Goal: Information Seeking & Learning: Learn about a topic

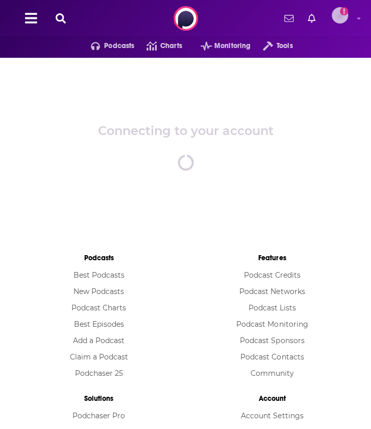
click at [338, 17] on img "Logged in as WE_Broadcast1" at bounding box center [340, 15] width 16 height 16
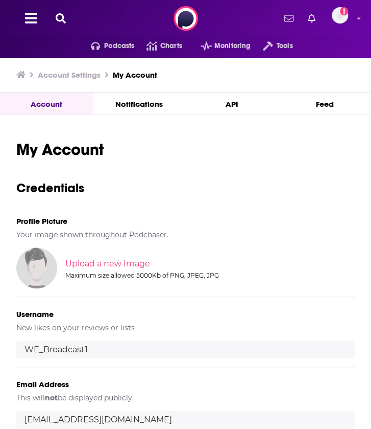
click at [32, 21] on icon at bounding box center [31, 18] width 12 height 14
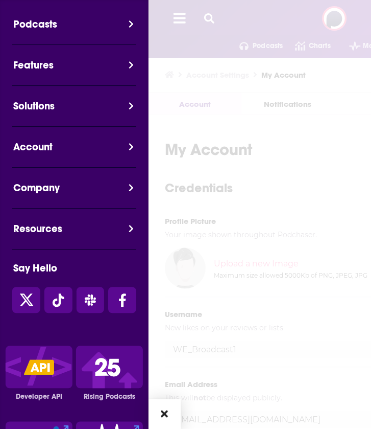
click at [195, 21] on div at bounding box center [334, 224] width 371 height 448
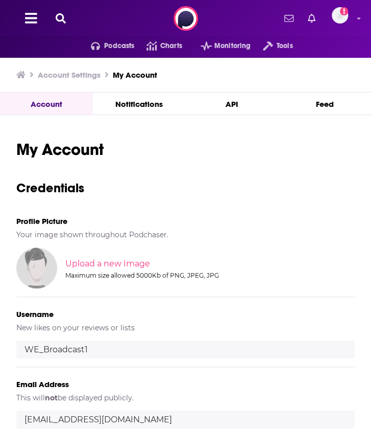
click at [65, 17] on icon at bounding box center [61, 18] width 10 height 10
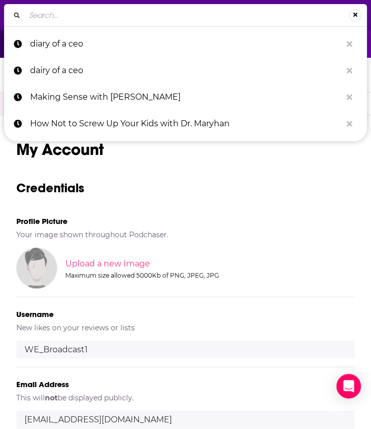
paste input "HR Leaders Podcast"
type input "HR Leaders Podcast"
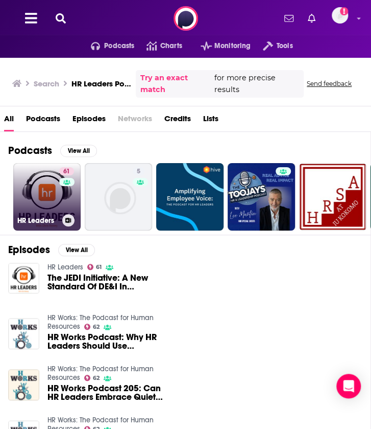
click at [43, 198] on link "61 HR Leaders" at bounding box center [46, 196] width 67 height 67
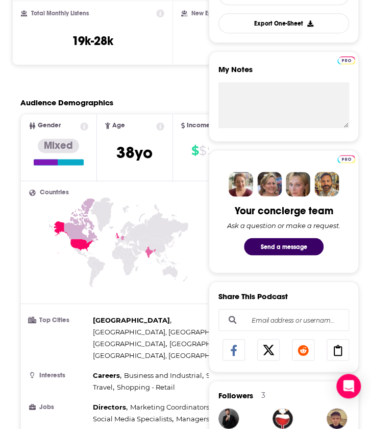
scroll to position [317, 0]
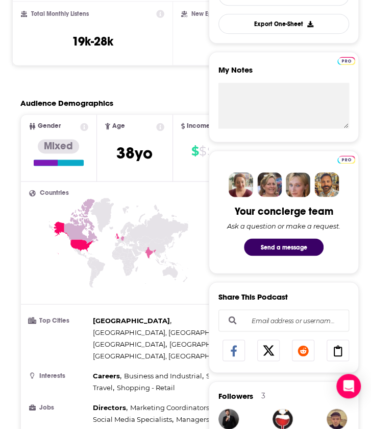
click at [123, 260] on icon at bounding box center [118, 261] width 179 height 127
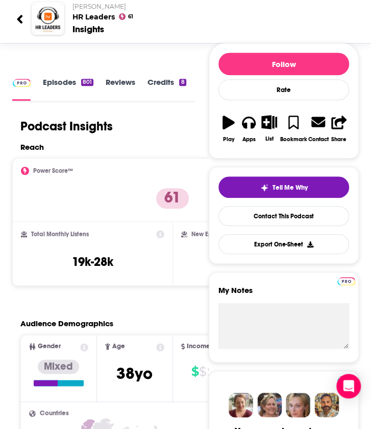
scroll to position [0, 0]
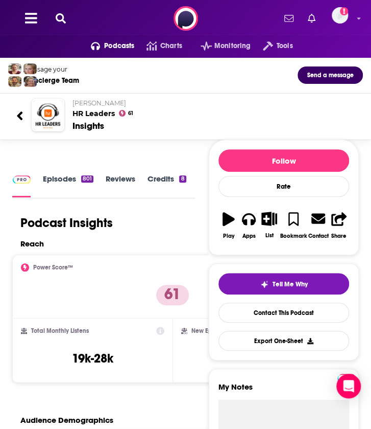
click at [57, 14] on icon at bounding box center [61, 18] width 10 height 10
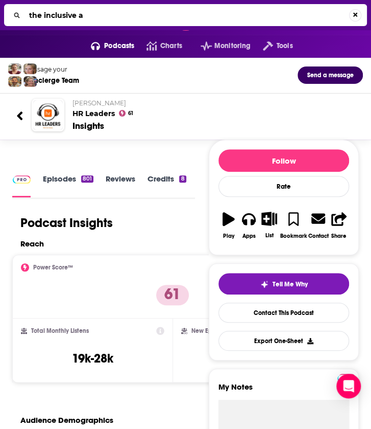
type input "the inclusive af"
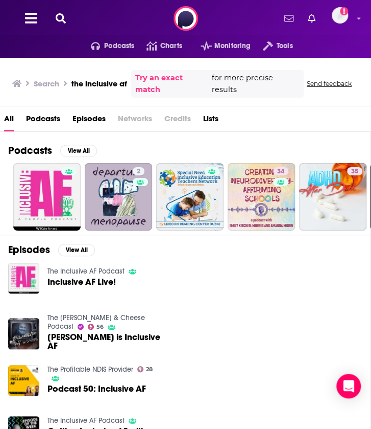
click at [60, 277] on span "Inclusive AF Live!" at bounding box center [82, 281] width 68 height 9
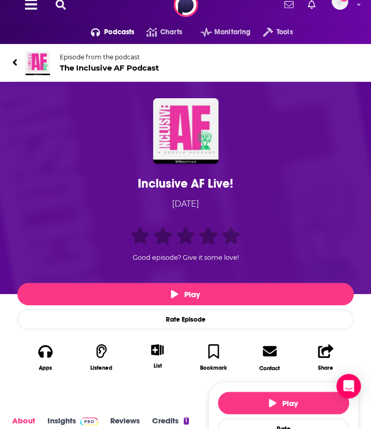
scroll to position [18, 0]
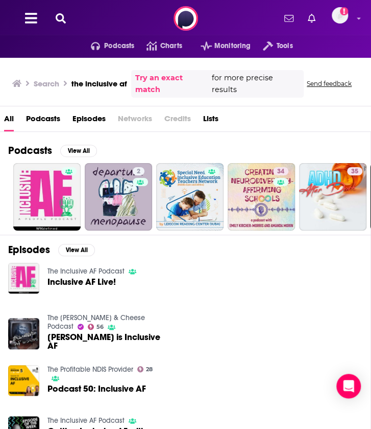
click at [61, 16] on icon at bounding box center [61, 18] width 10 height 10
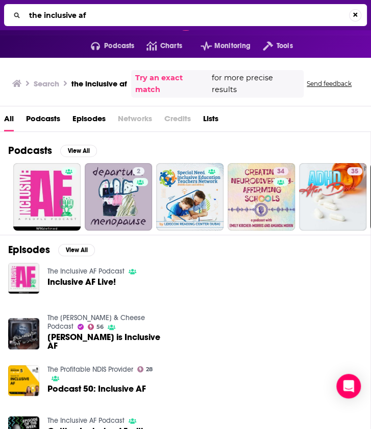
drag, startPoint x: 111, startPoint y: 9, endPoint x: -10, endPoint y: 12, distance: 120.6
click at [0, 12] on html "Podcasts Features Solutions Account Company Resources Say Hello </> Developer A…" at bounding box center [185, 214] width 371 height 429
type input "digital hr leaders"
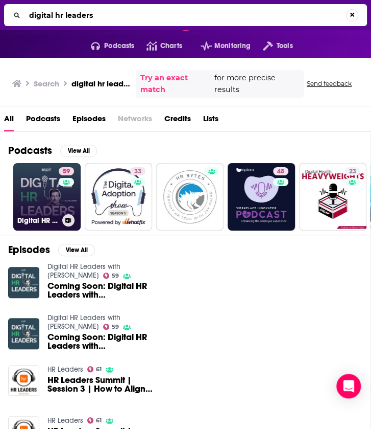
click at [40, 180] on link "59 Digital HR Leaders with [PERSON_NAME]" at bounding box center [46, 196] width 67 height 67
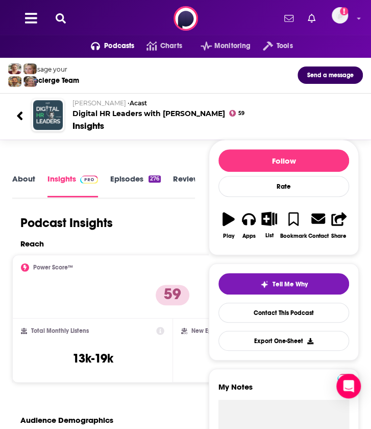
click at [26, 117] on div at bounding box center [23, 115] width 15 height 24
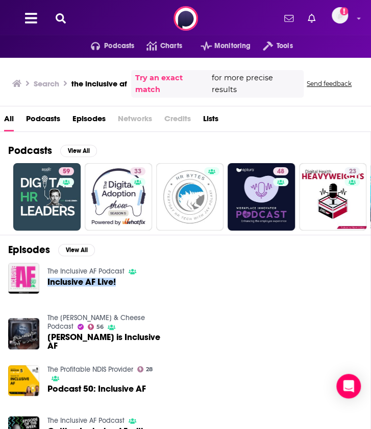
drag, startPoint x: 152, startPoint y: 284, endPoint x: 155, endPoint y: 261, distance: 23.2
click at [155, 262] on div "The Inclusive AF Podcast Inclusive AF Live!" at bounding box center [185, 282] width 355 height 41
click at [15, 263] on img "Inclusive AF Live!" at bounding box center [23, 278] width 31 height 31
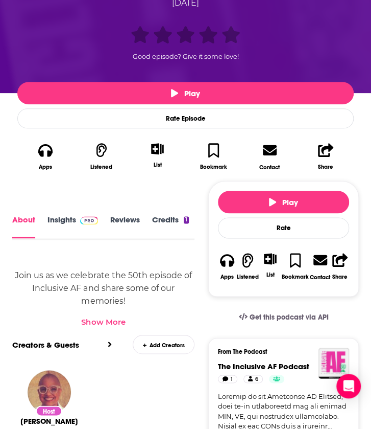
scroll to position [214, 0]
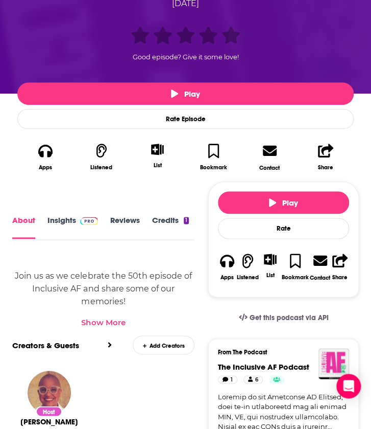
drag, startPoint x: 50, startPoint y: 220, endPoint x: 51, endPoint y: 183, distance: 36.8
click at [51, 183] on div "Play Rate Episode Apps Listened List Bookmark Contact Share" at bounding box center [185, 141] width 371 height 96
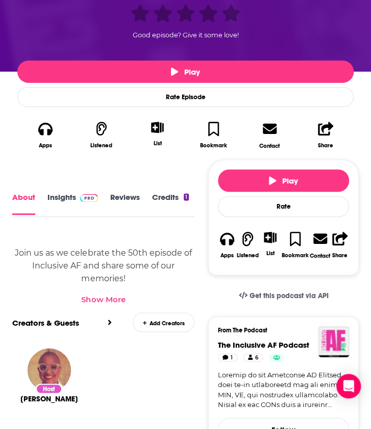
scroll to position [0, 0]
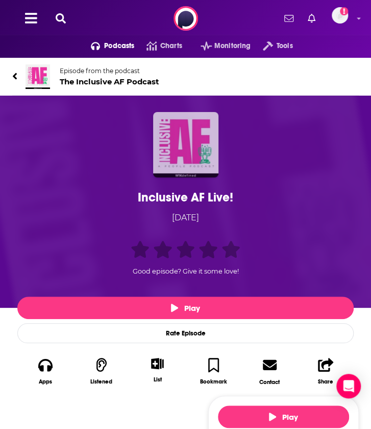
click at [191, 145] on img "Inclusive AF Live!" at bounding box center [185, 144] width 65 height 65
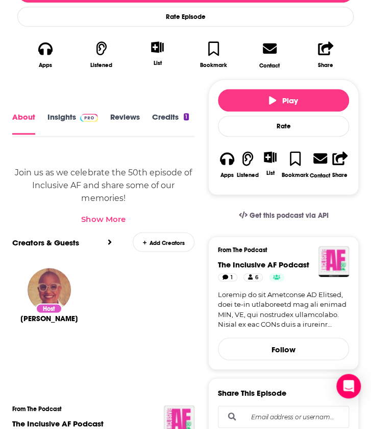
scroll to position [317, 0]
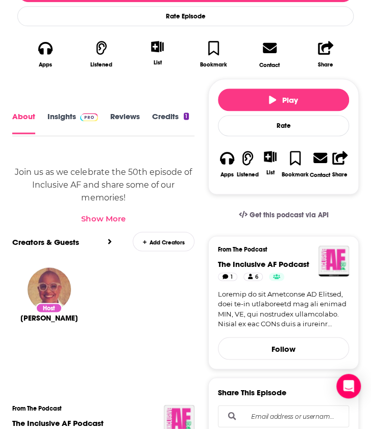
click at [61, 114] on link "Insights" at bounding box center [73, 123] width 51 height 22
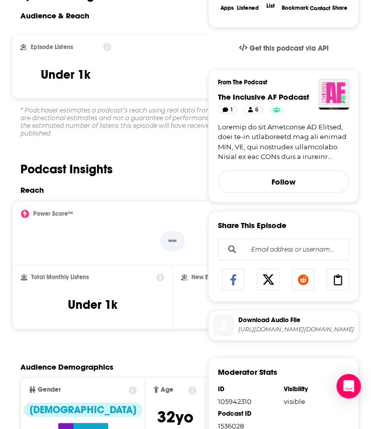
scroll to position [196, 0]
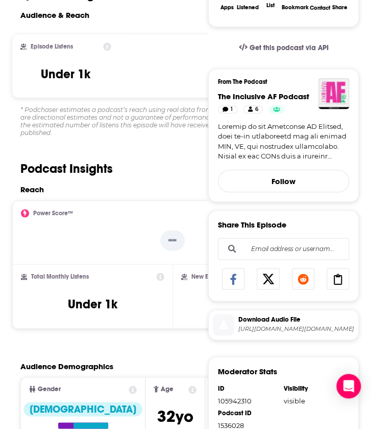
click at [200, 39] on div "Episode Listens Under 1k" at bounding box center [172, 65] width 321 height 63
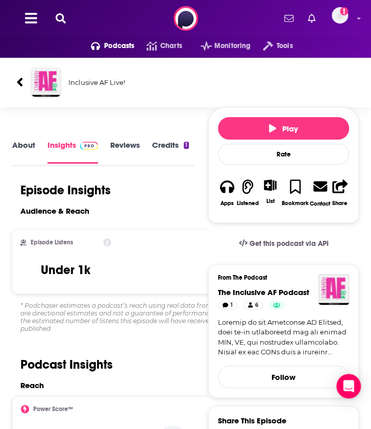
click at [20, 80] on icon at bounding box center [20, 82] width 6 height 9
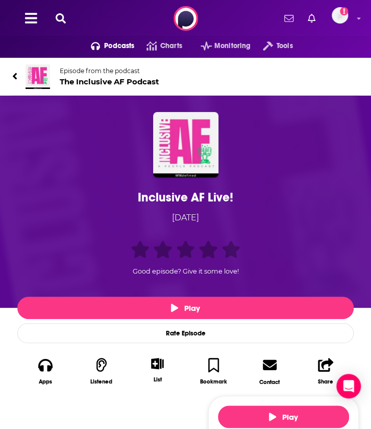
click at [60, 15] on icon at bounding box center [61, 18] width 10 height 10
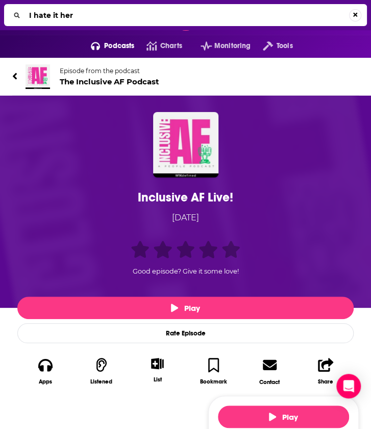
type input "I hate it here"
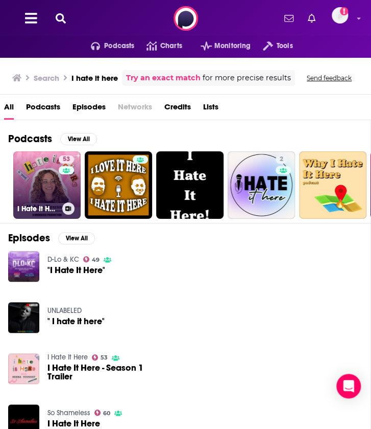
click at [45, 174] on link "53 I Hate It Here" at bounding box center [46, 184] width 67 height 67
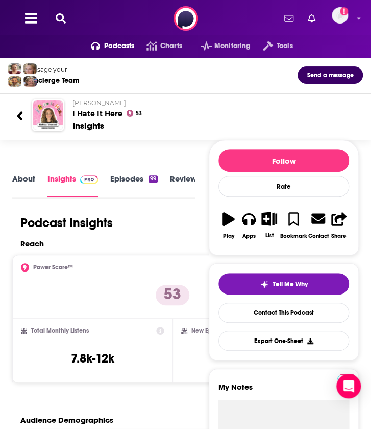
click at [59, 20] on icon at bounding box center [61, 18] width 10 height 10
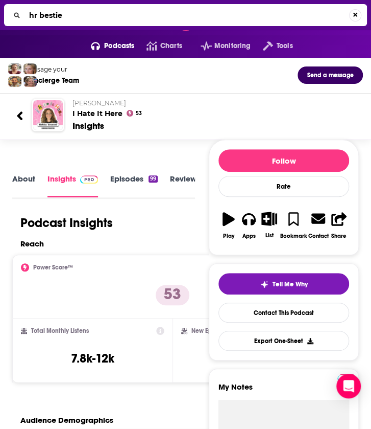
type input "hr besties"
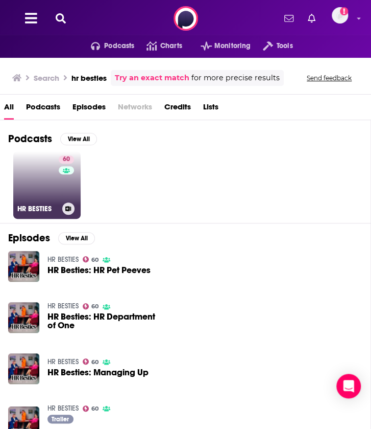
click at [48, 182] on link "60 HR BESTIES" at bounding box center [46, 184] width 67 height 67
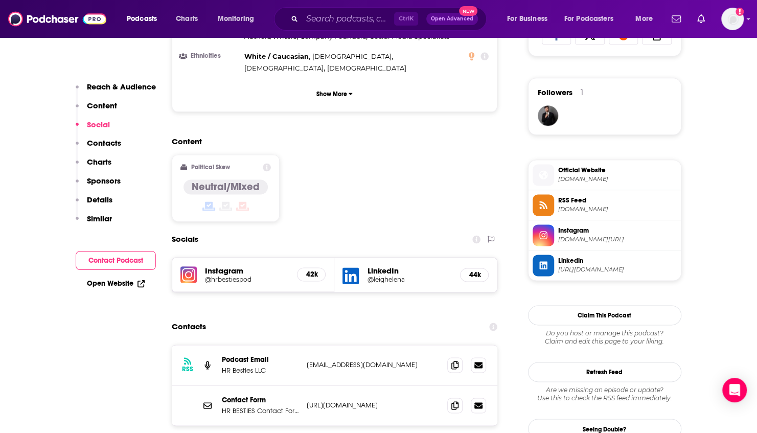
scroll to position [707, 0]
click at [325, 17] on input "Search podcasts, credits, & more..." at bounding box center [348, 19] width 92 height 16
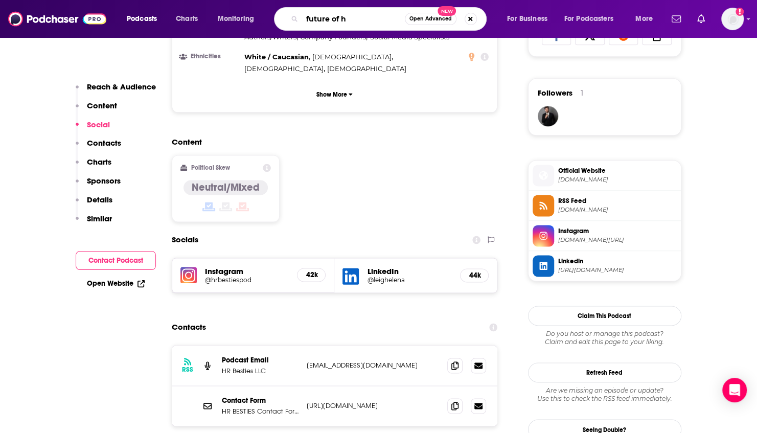
type input "future of hr"
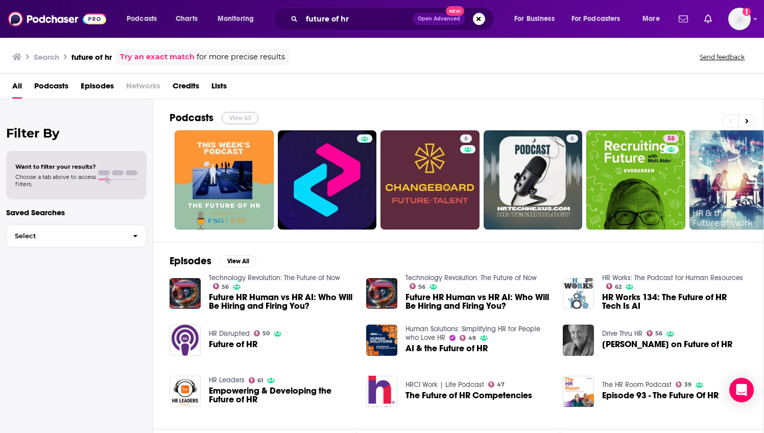
click at [238, 112] on button "View All" at bounding box center [240, 118] width 37 height 12
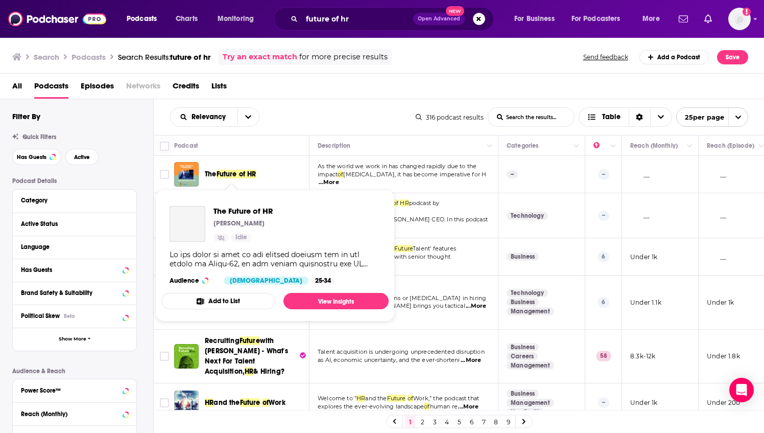
click at [238, 177] on span "Future of HR" at bounding box center [237, 174] width 40 height 9
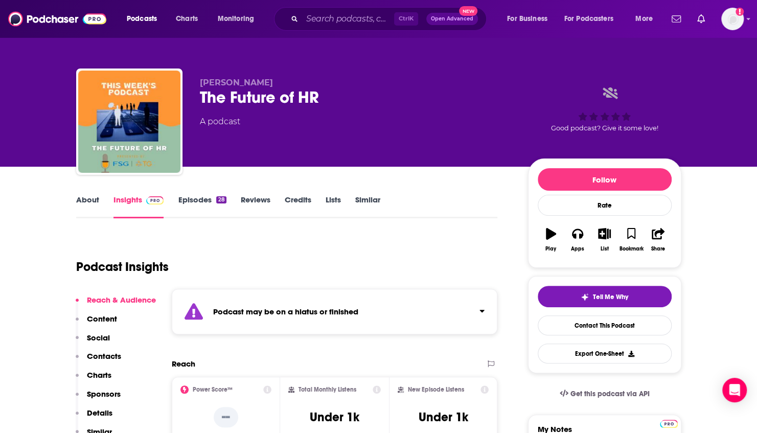
scroll to position [111, 0]
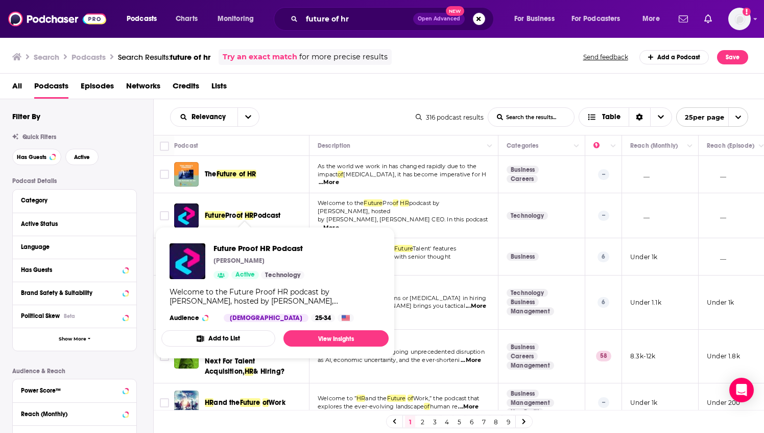
click at [261, 215] on span "Podcast" at bounding box center [266, 215] width 27 height 9
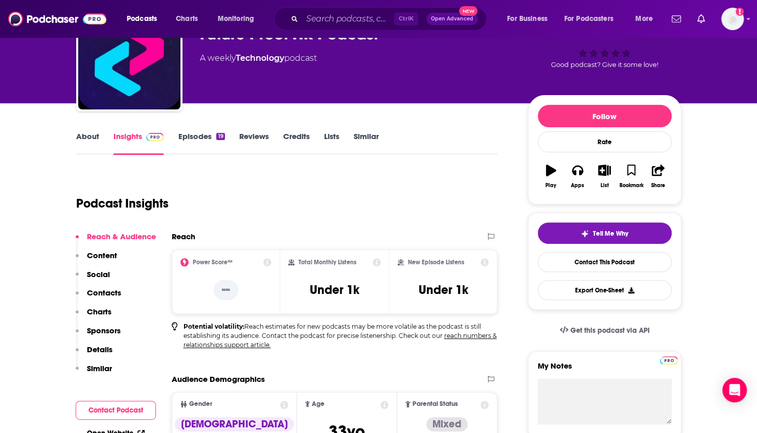
scroll to position [80, 0]
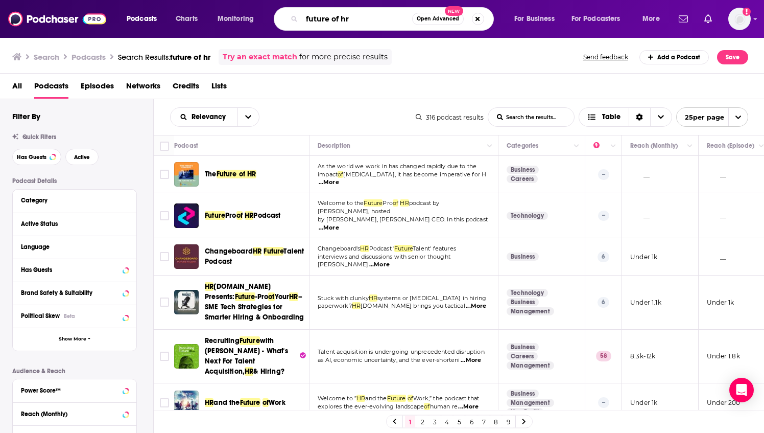
drag, startPoint x: 349, startPoint y: 19, endPoint x: 243, endPoint y: 5, distance: 107.2
click at [243, 5] on div "Podcasts Charts Monitoring future of hr Open Advanced New For Business For Podc…" at bounding box center [382, 19] width 764 height 38
type input "D"
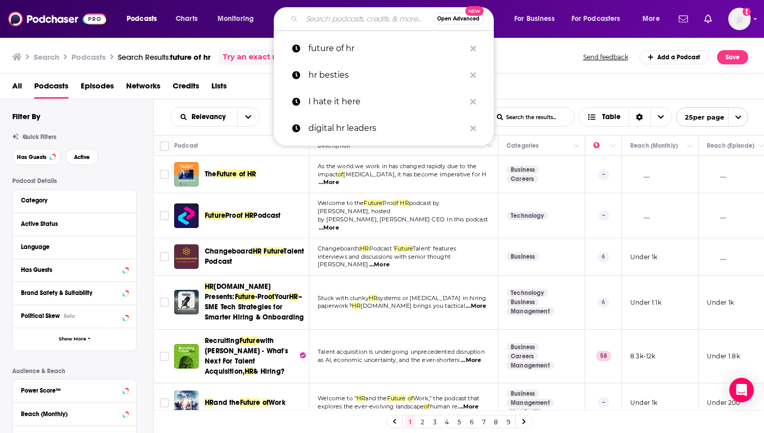
click at [371, 61] on div "Search Podcasts Search Results: future of hr Try an exact match for more precis…" at bounding box center [380, 57] width 736 height 16
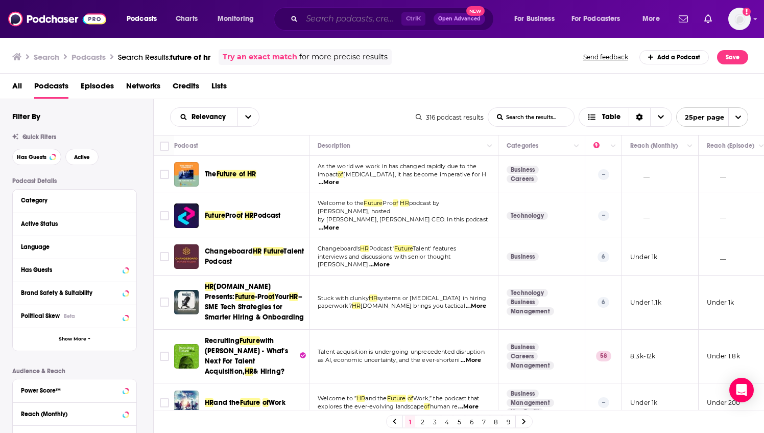
click at [365, 18] on input "Search podcasts, credits, & more..." at bounding box center [352, 19] width 100 height 16
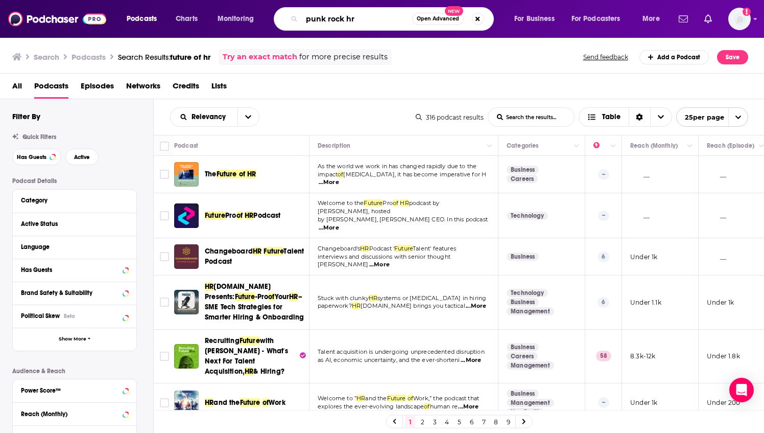
type input "punk rock hr"
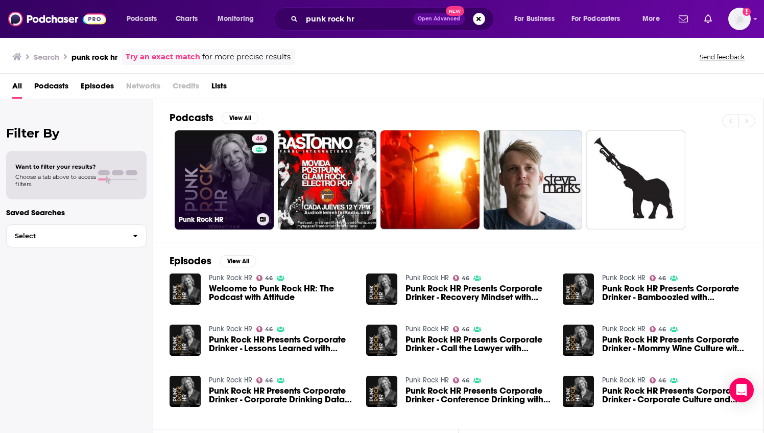
click at [222, 177] on link "46 Punk Rock HR" at bounding box center [224, 179] width 99 height 99
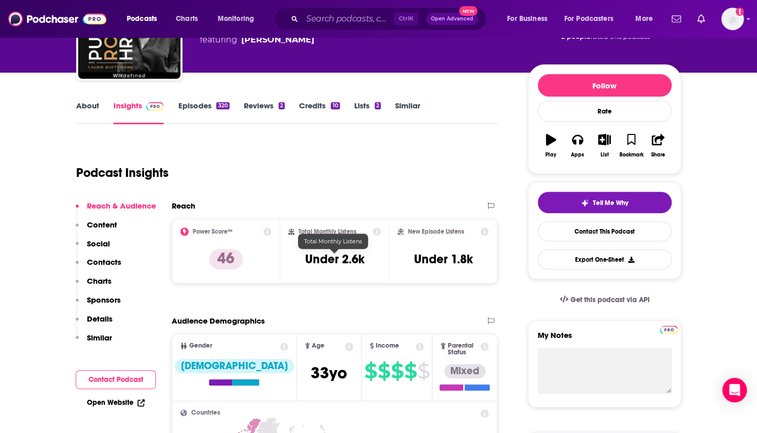
scroll to position [147, 0]
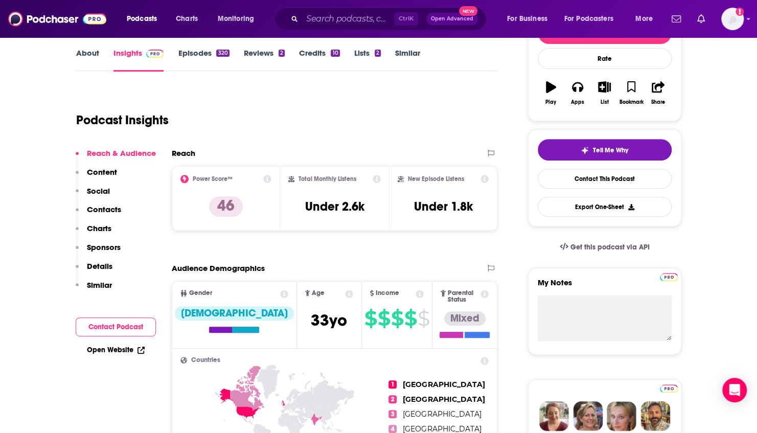
click at [371, 18] on input "Search podcasts, credits, & more..." at bounding box center [348, 19] width 92 height 16
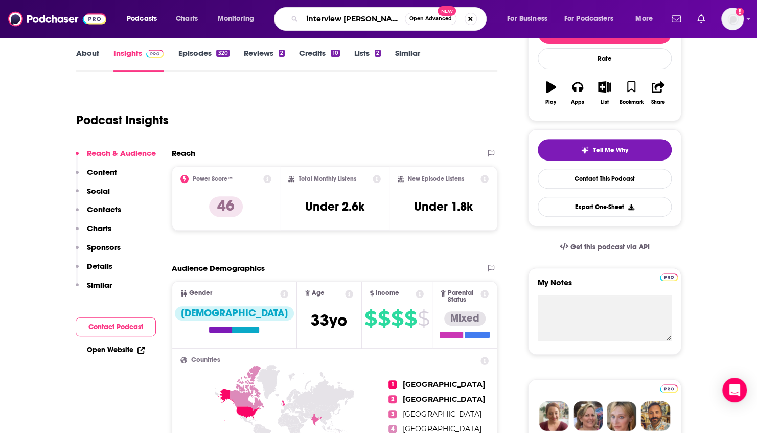
type input "interview boss"
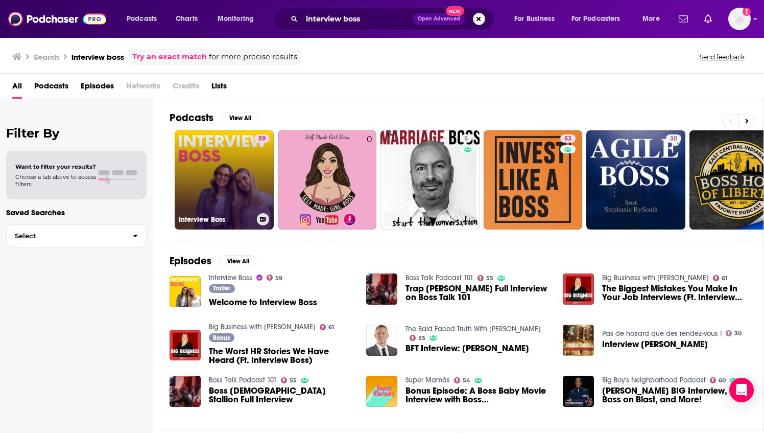
click at [203, 185] on link "59 Interview Boss" at bounding box center [224, 179] width 99 height 99
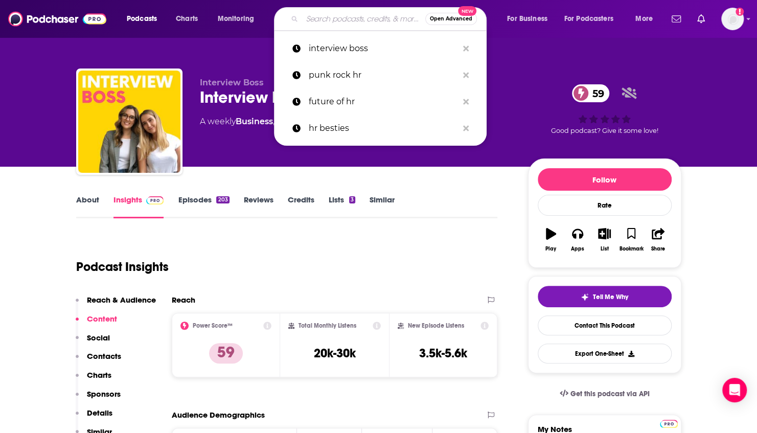
click at [337, 14] on input "Search podcasts, credits, & more..." at bounding box center [363, 19] width 123 height 16
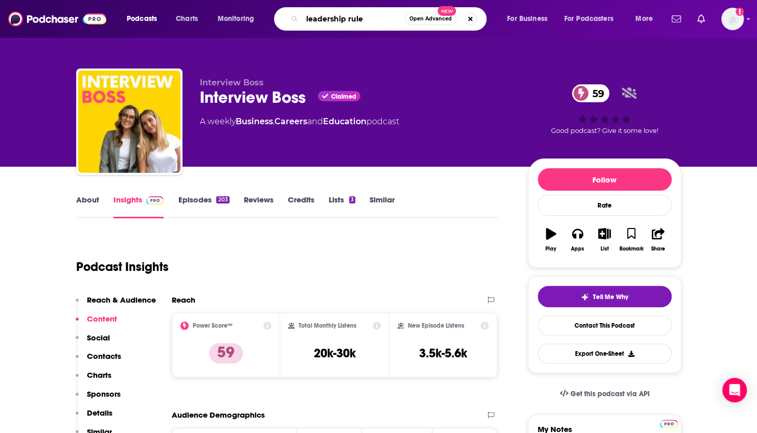
type input "leadership rules"
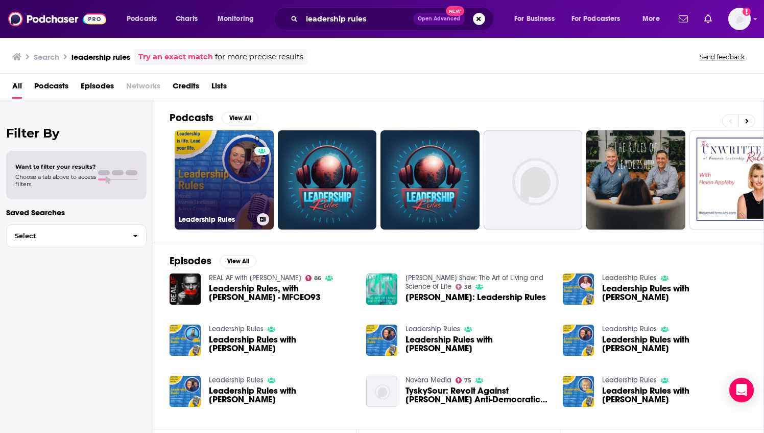
click at [214, 160] on link "0 Leadership Rules" at bounding box center [224, 179] width 99 height 99
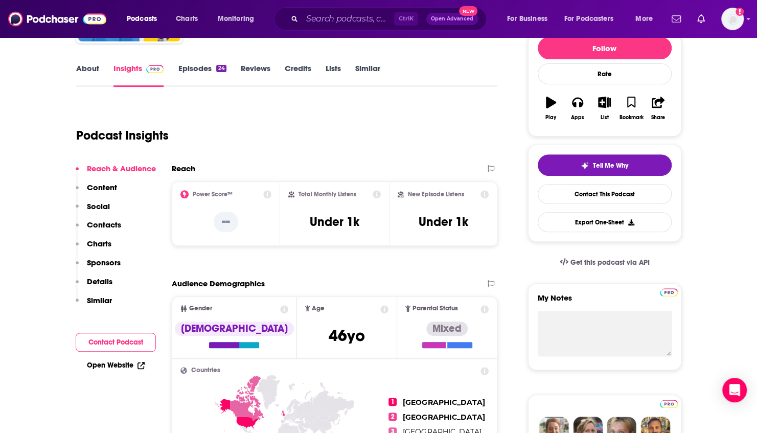
scroll to position [128, 0]
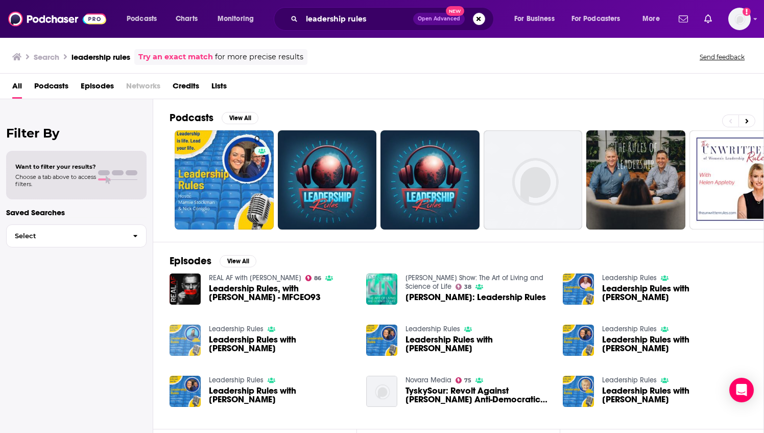
click at [188, 347] on img "Leadership Rules with Scott Nunes" at bounding box center [185, 339] width 31 height 31
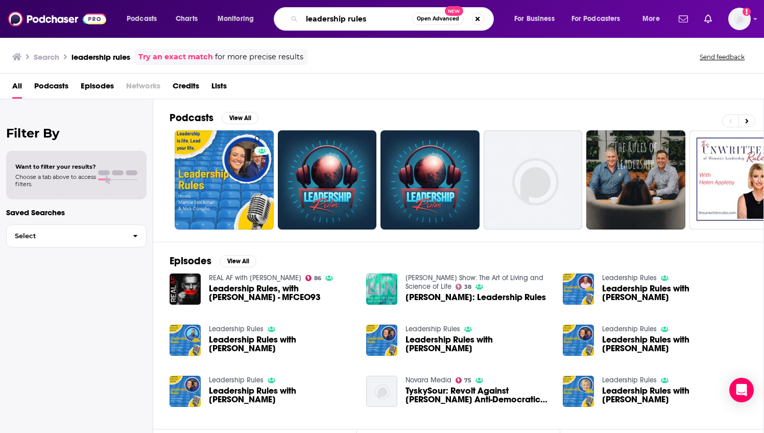
drag, startPoint x: 373, startPoint y: 20, endPoint x: 224, endPoint y: 10, distance: 149.5
click at [224, 10] on div "Podcasts Charts Monitoring leadership rules Open Advanced New For Business For …" at bounding box center [395, 18] width 550 height 23
type input "voices in leadership"
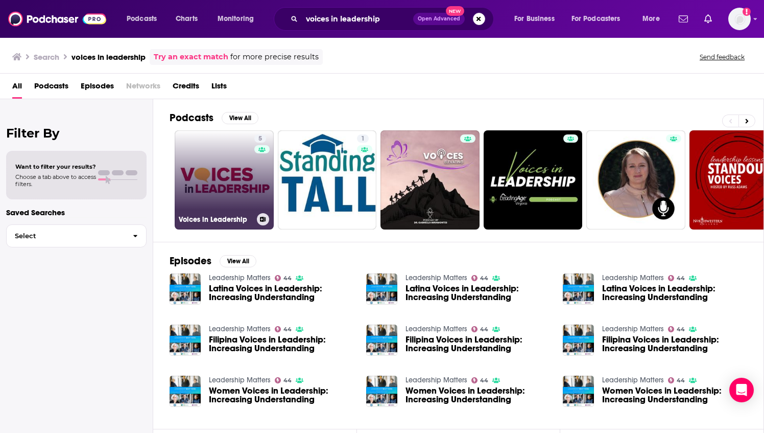
click at [194, 207] on link "5 Voices in Leadership" at bounding box center [224, 179] width 99 height 99
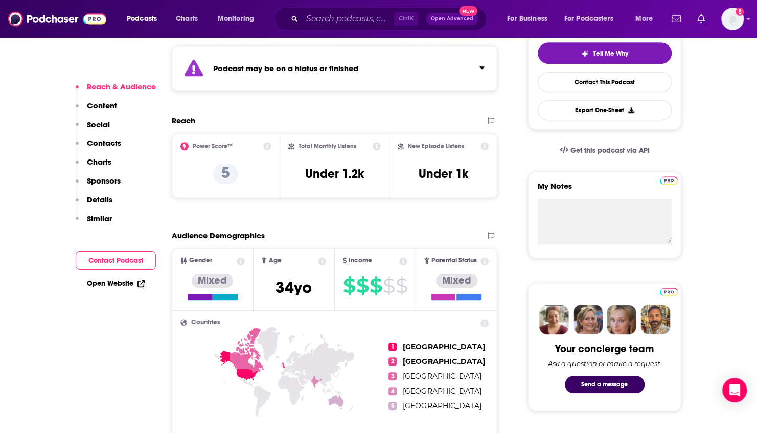
scroll to position [239, 0]
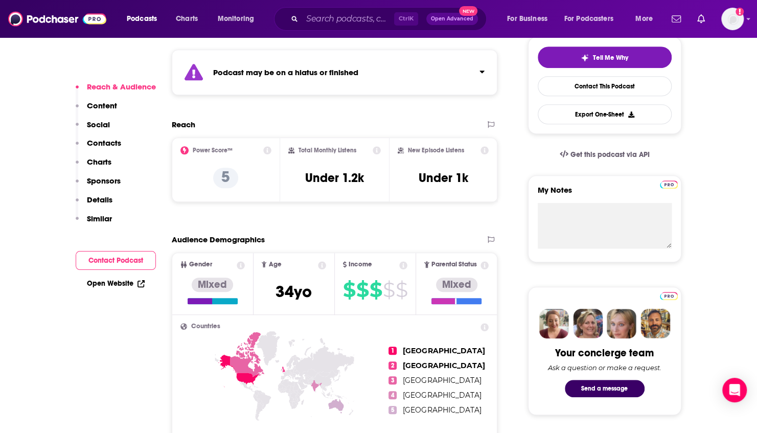
click at [354, 9] on div "Ctrl K Open Advanced New" at bounding box center [380, 18] width 213 height 23
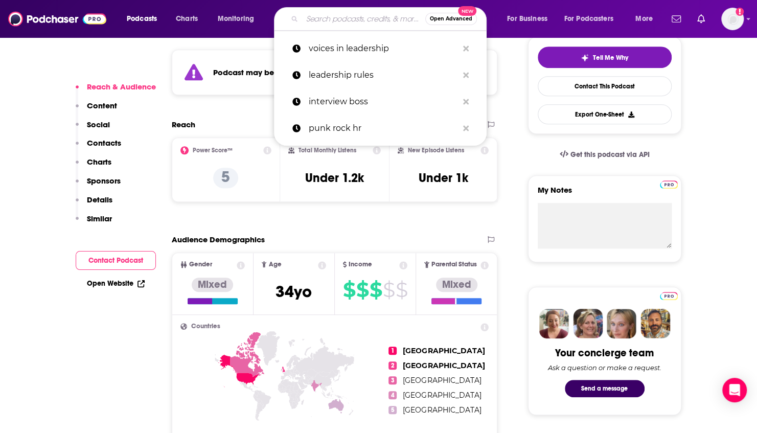
click at [354, 12] on input "Search podcasts, credits, & more..." at bounding box center [363, 19] width 123 height 16
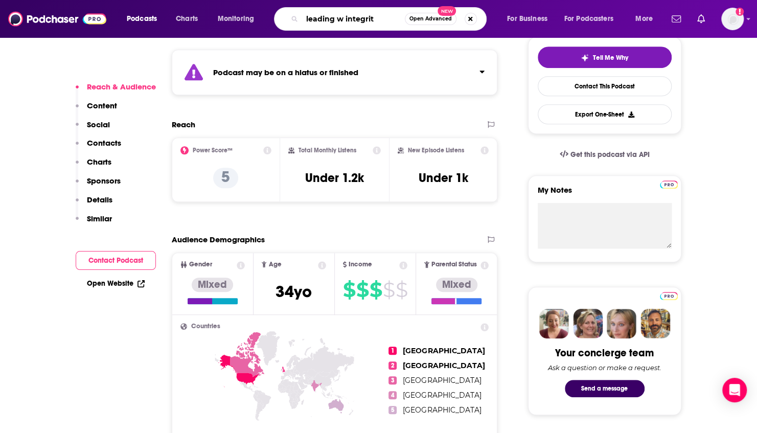
type input "leading w integrity"
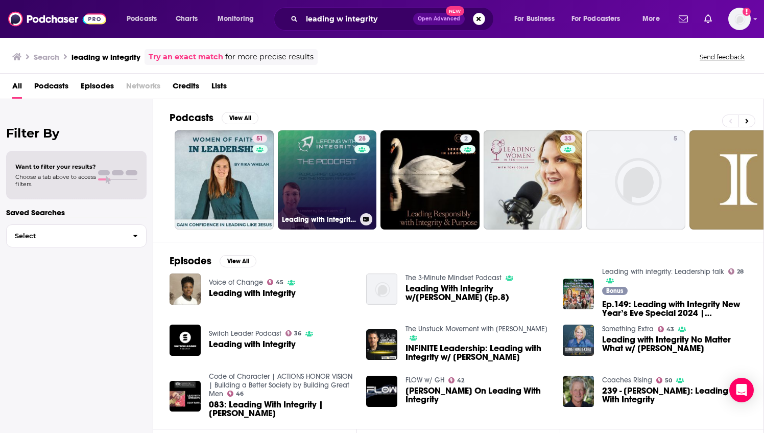
click at [335, 169] on link "28 Leading with integrity: Leadership talk" at bounding box center [327, 179] width 99 height 99
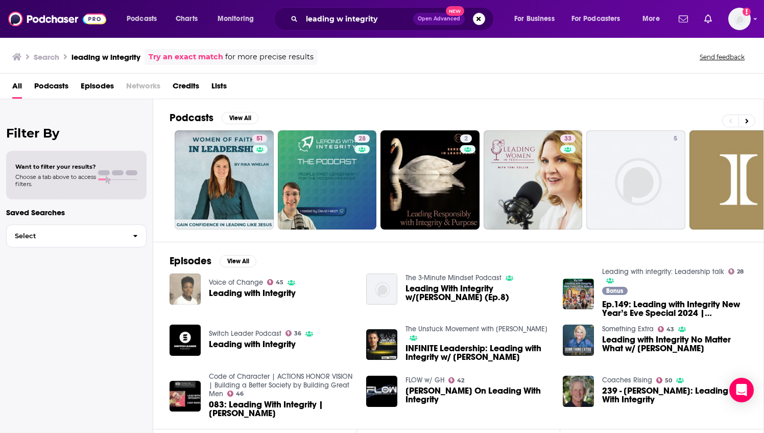
click at [178, 282] on img "Leading with Integrity" at bounding box center [185, 288] width 31 height 31
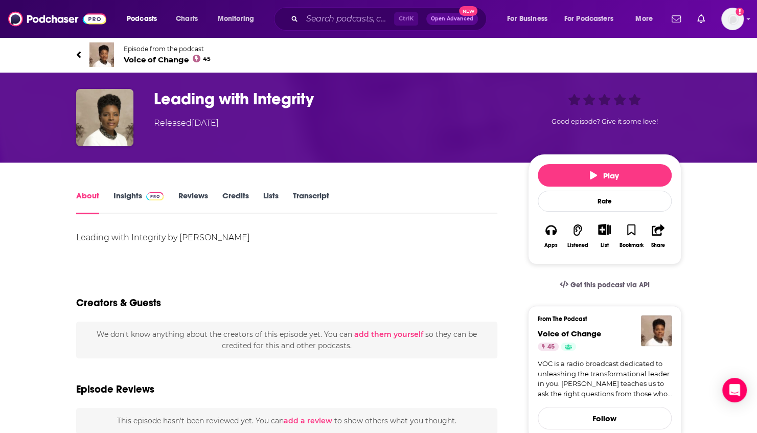
click at [105, 56] on img at bounding box center [101, 54] width 25 height 25
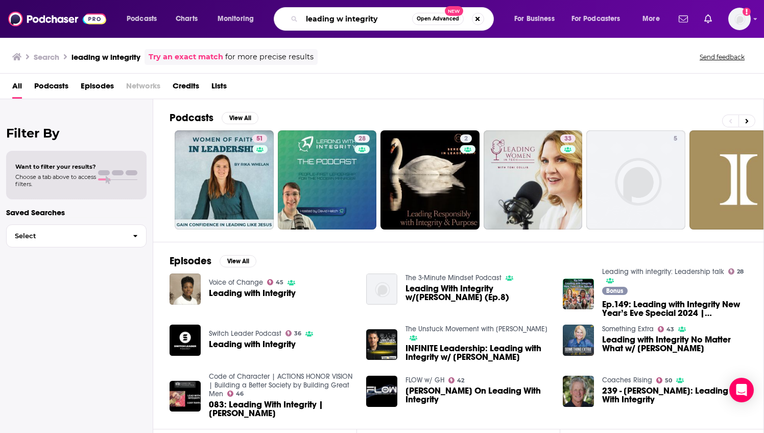
drag, startPoint x: 391, startPoint y: 16, endPoint x: 270, endPoint y: 14, distance: 121.6
click at [270, 14] on div "Podcasts Charts Monitoring leading w integrity Open Advanced New For Business F…" at bounding box center [395, 18] width 550 height 23
paste input "Diverse, Inclusive Leaders & CEO"
type input "Diverse, Inclusive Leaders & CEO"
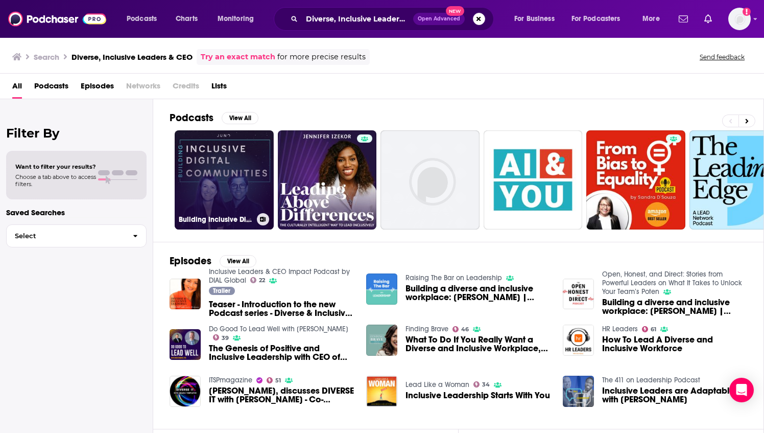
click at [226, 155] on link "Building Inclusive Digital Communities" at bounding box center [224, 179] width 99 height 99
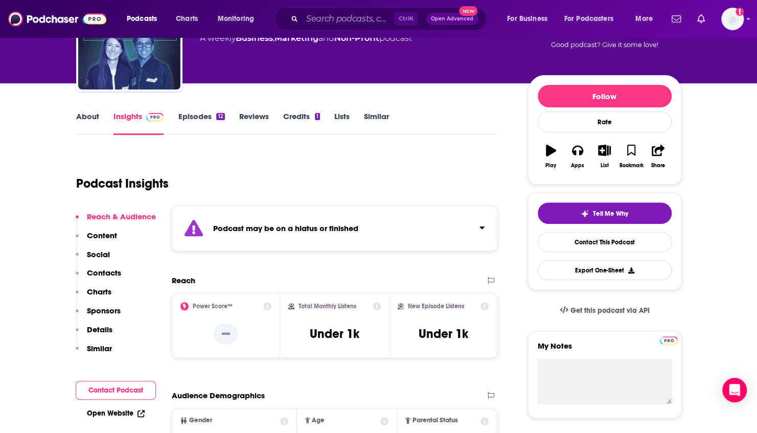
scroll to position [83, 0]
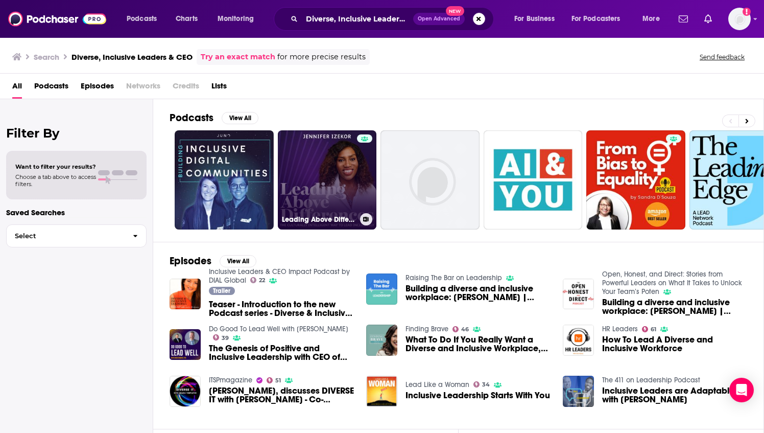
click at [314, 185] on link "Leading Above Differences. The Culturally Intelligent Way to Lead Inclusively" at bounding box center [327, 179] width 99 height 99
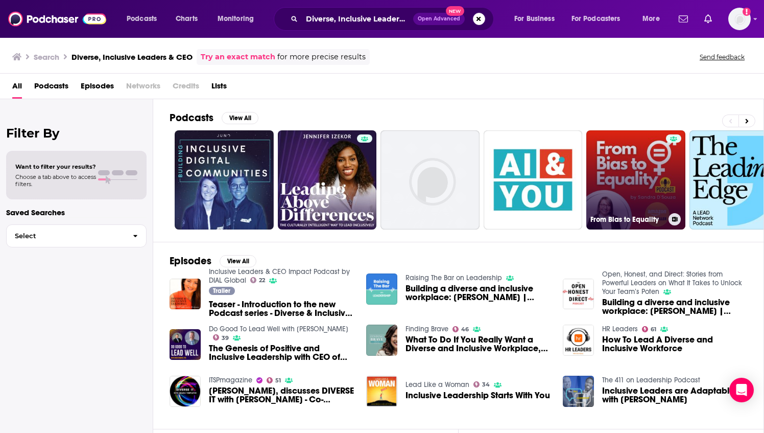
click at [371, 164] on link "From Bias to Equality" at bounding box center [635, 179] width 99 height 99
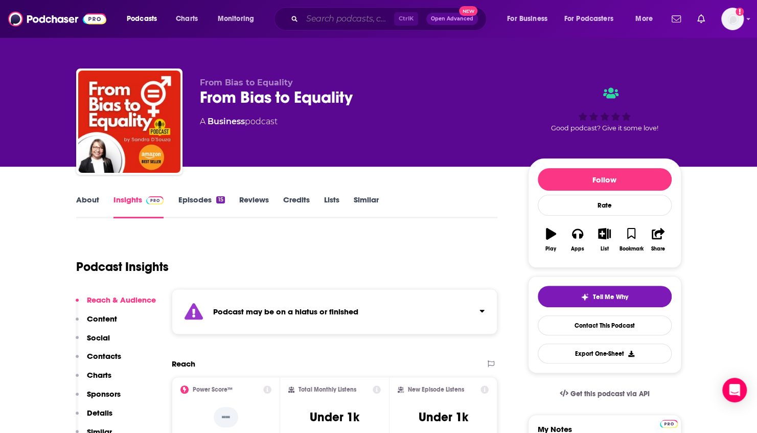
click at [325, 21] on input "Search podcasts, credits, & more..." at bounding box center [348, 19] width 92 height 16
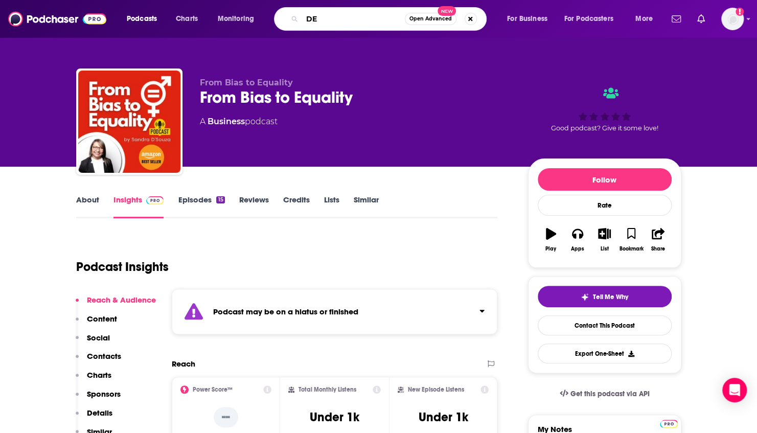
type input "DEI"
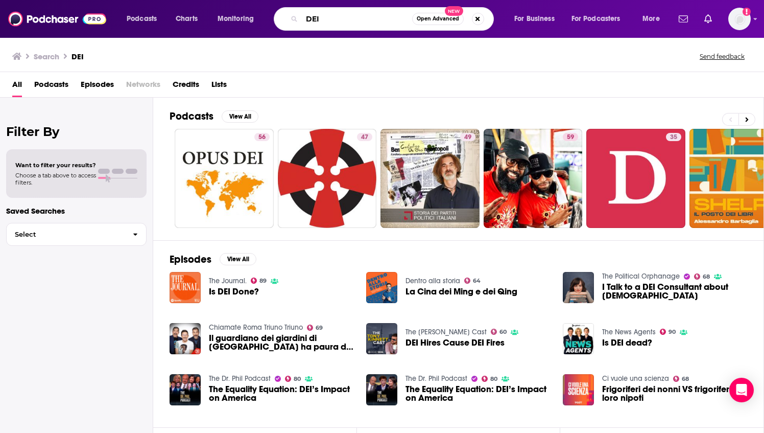
click at [325, 21] on input "DEI" at bounding box center [357, 19] width 110 height 16
